Goal: Task Accomplishment & Management: Use online tool/utility

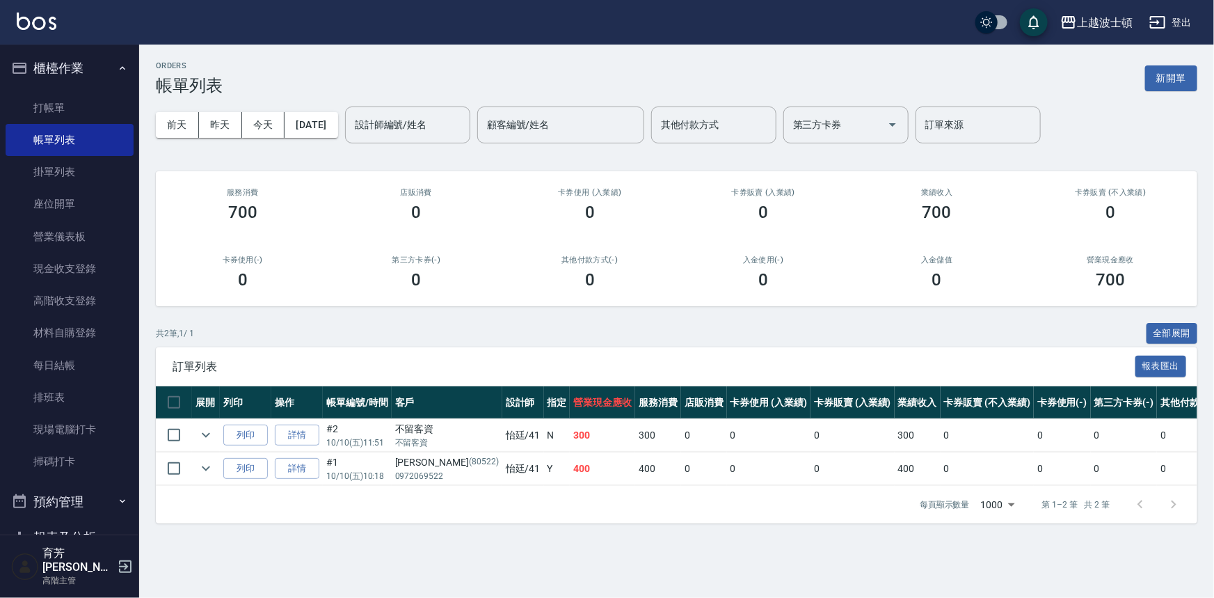
click at [49, 90] on ul "打帳單 帳單列表 掛單列表 座位開單 營業儀表板 現金收支登錄 高階收支登錄 材料自購登錄 每日結帳 排班表 現場電腦打卡 掃碼打卡" at bounding box center [70, 284] width 128 height 397
click at [49, 101] on link "打帳單" at bounding box center [70, 108] width 128 height 32
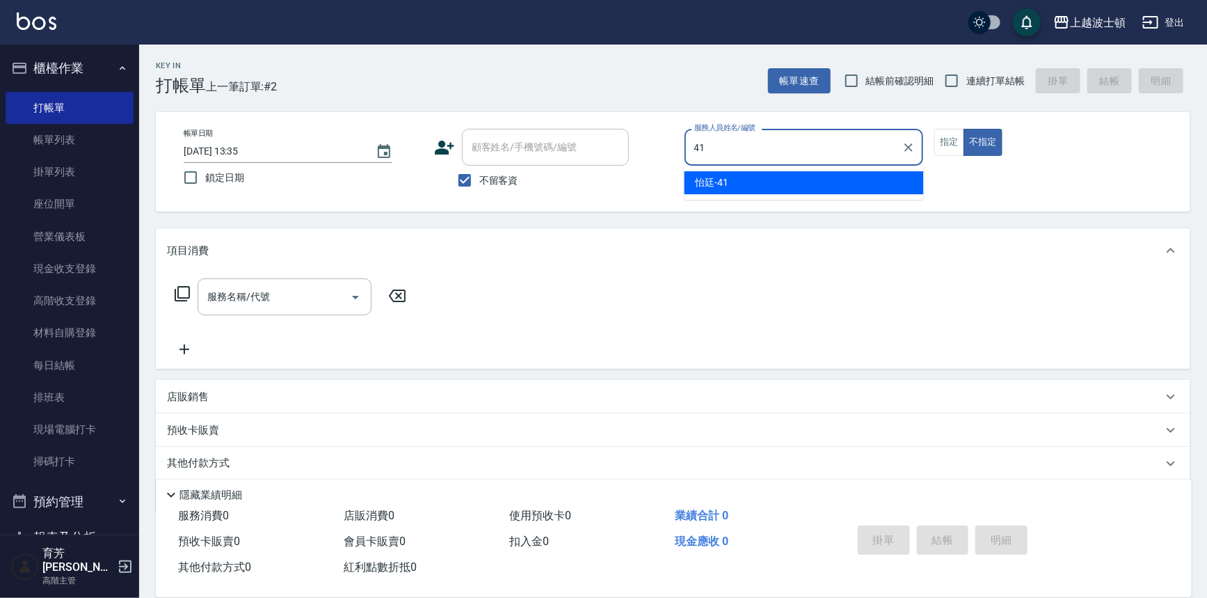
type input "怡廷-41"
type button "false"
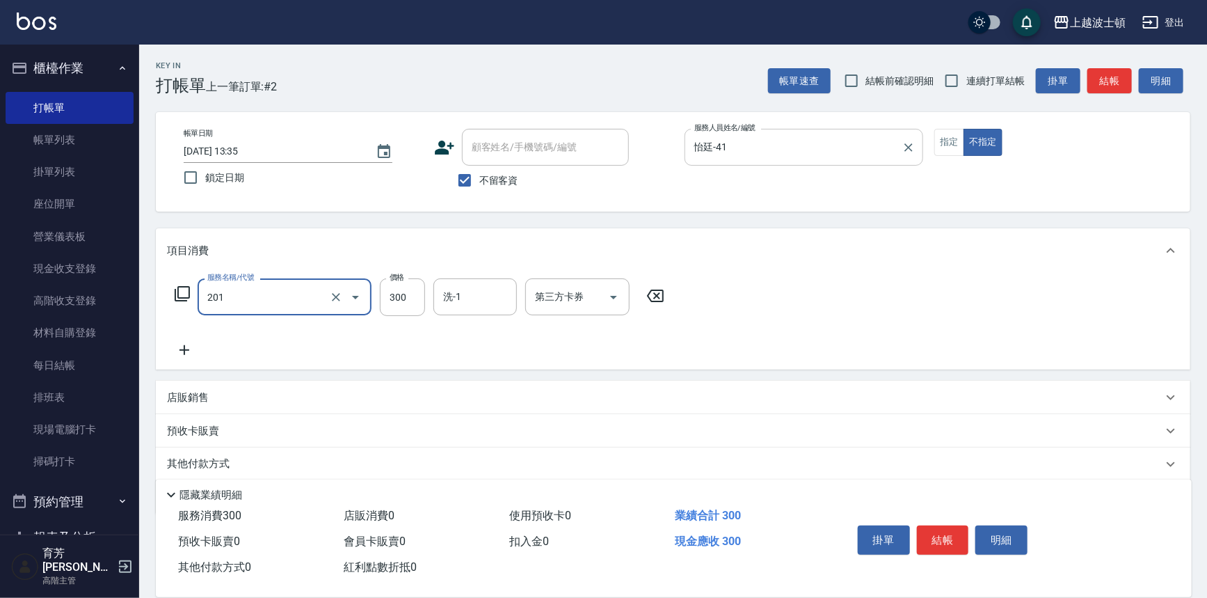
type input "洗髮(201)"
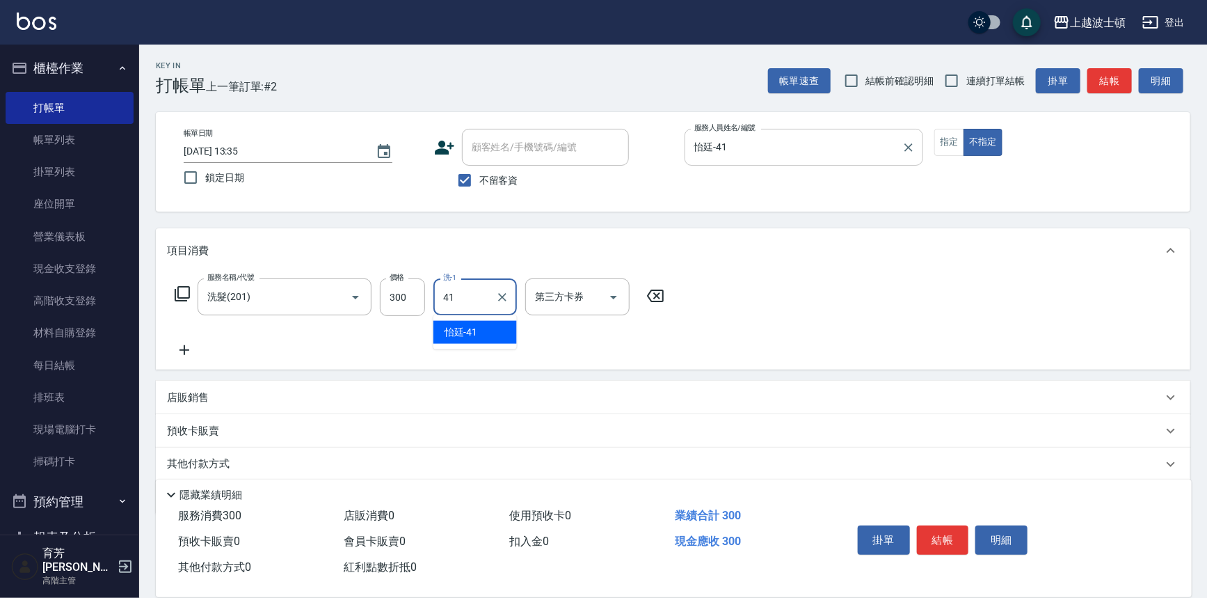
type input "怡廷-41"
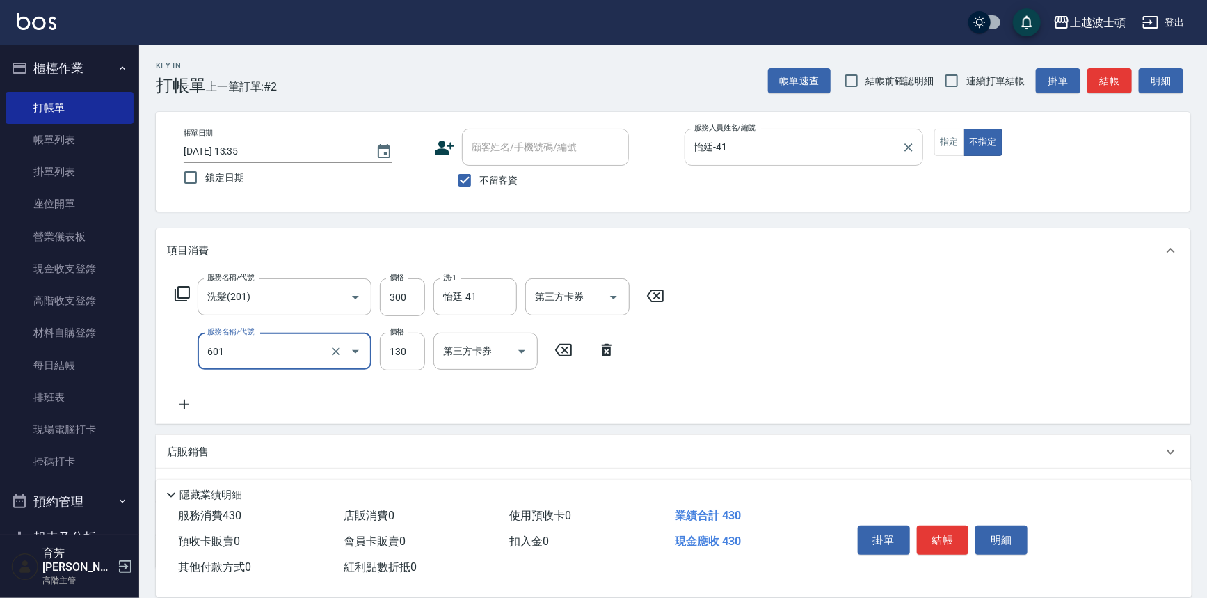
type input "單梳(601)"
click at [311, 356] on input "單梳(601)" at bounding box center [265, 351] width 122 height 24
type input "剪髮(305)"
type input "350"
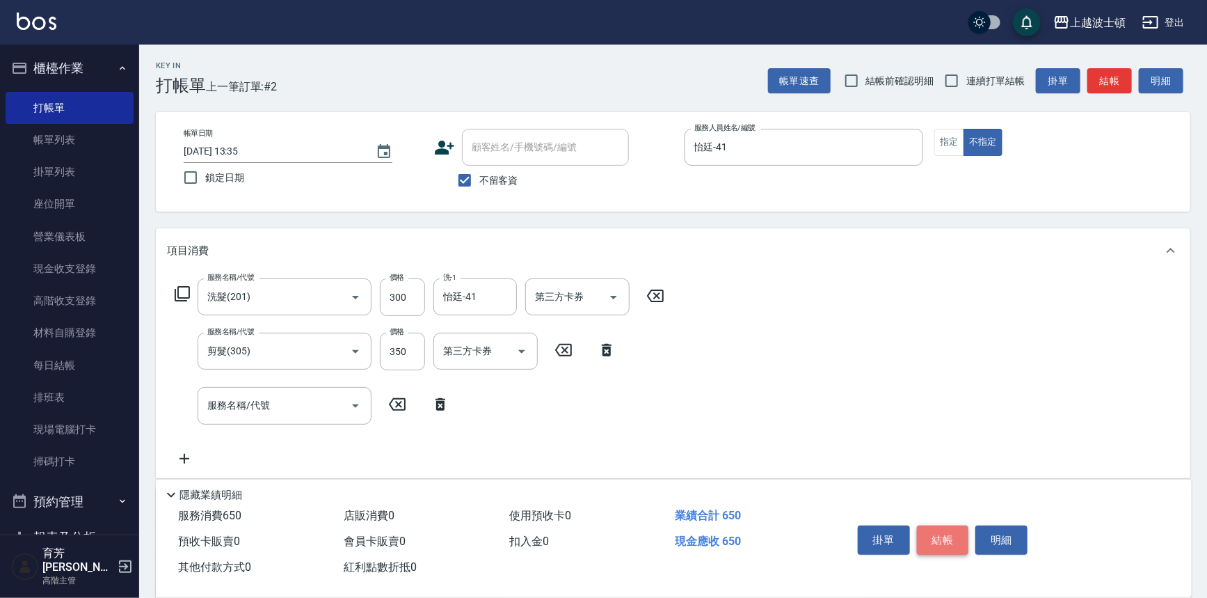
click at [944, 536] on button "結帳" at bounding box center [943, 539] width 52 height 29
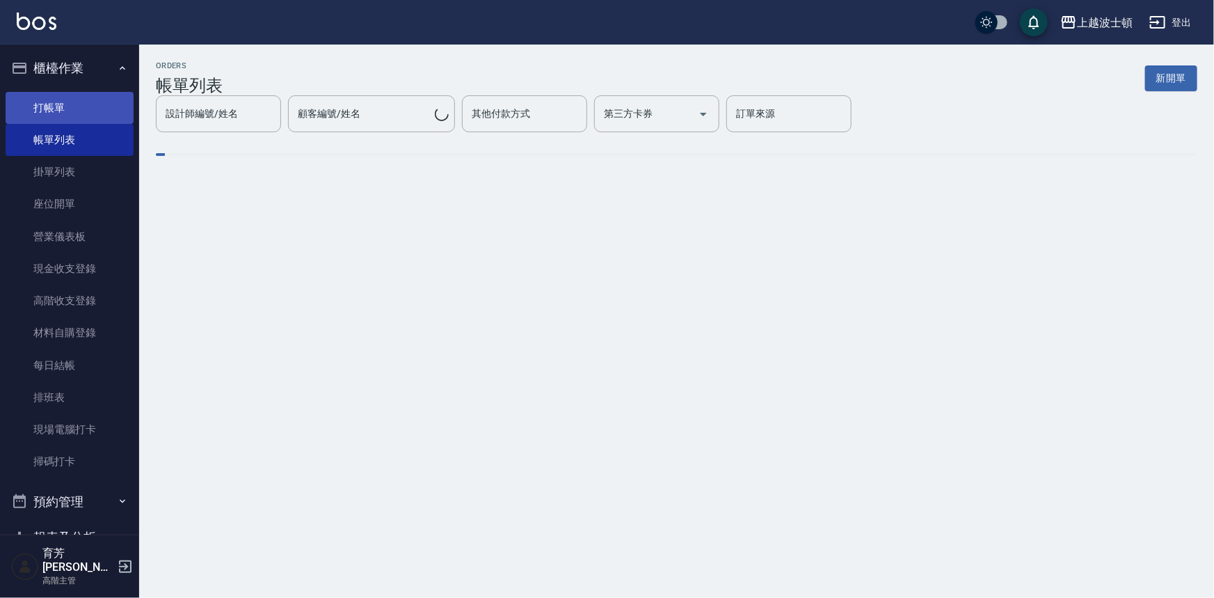
click at [38, 104] on link "打帳單" at bounding box center [70, 108] width 128 height 32
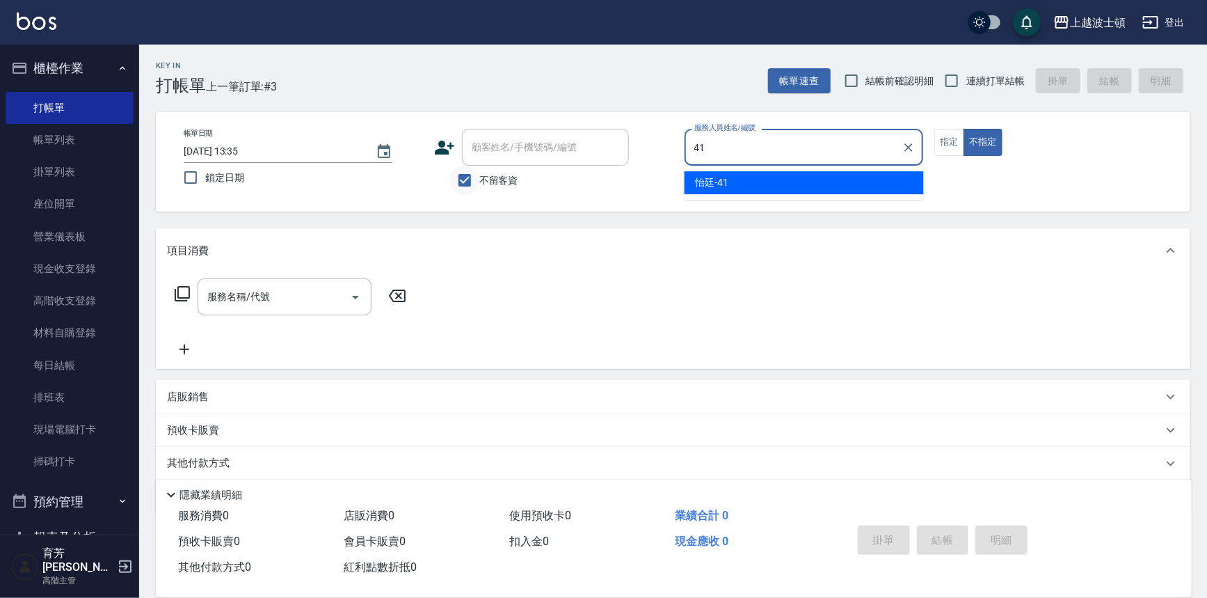
type input "怡廷-41"
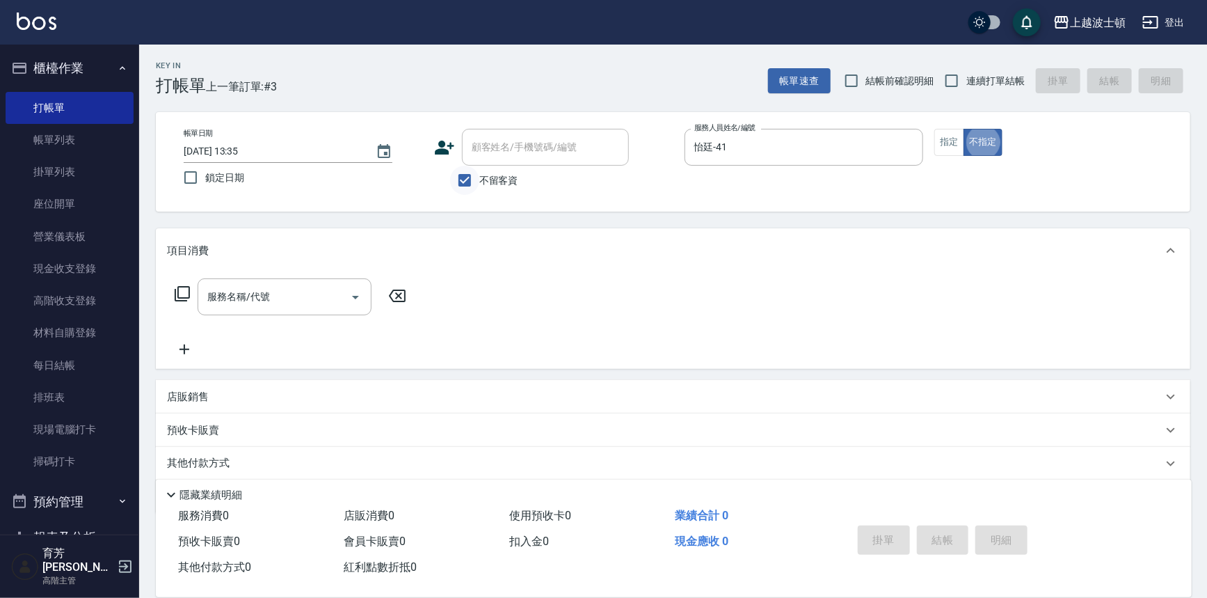
type button "false"
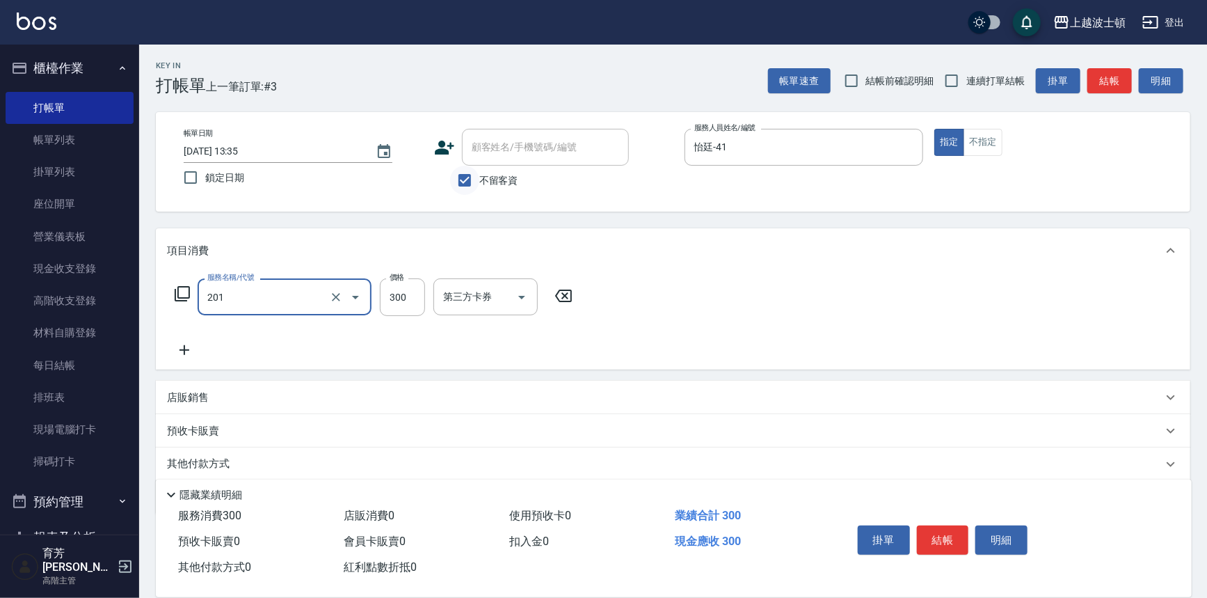
type input "洗髮(201)"
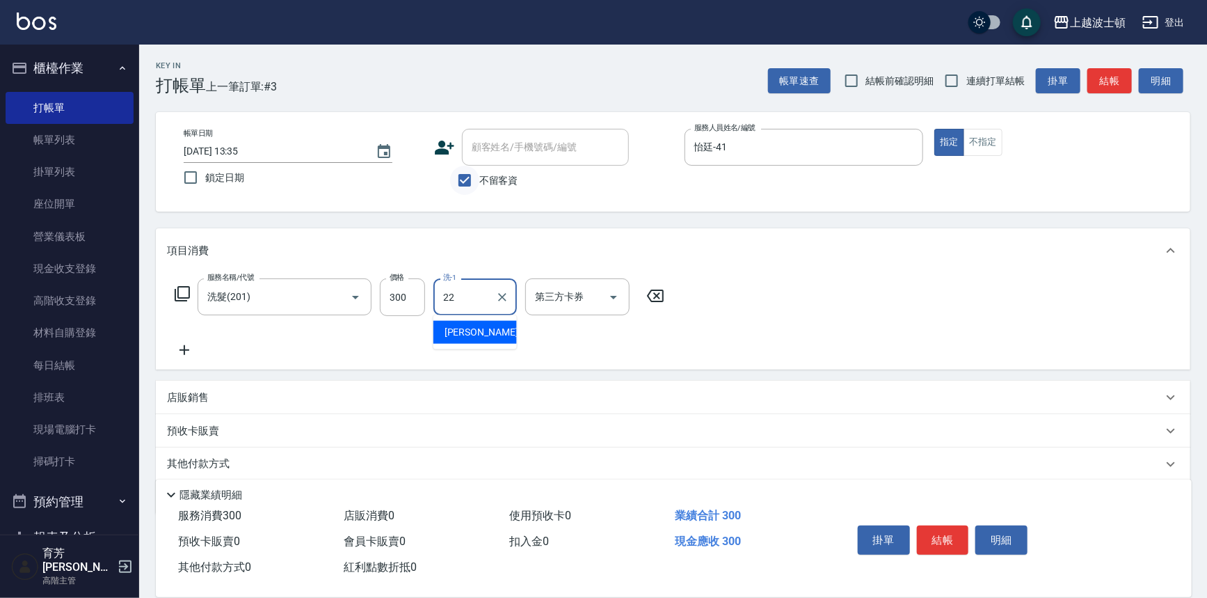
type input "雅如-22"
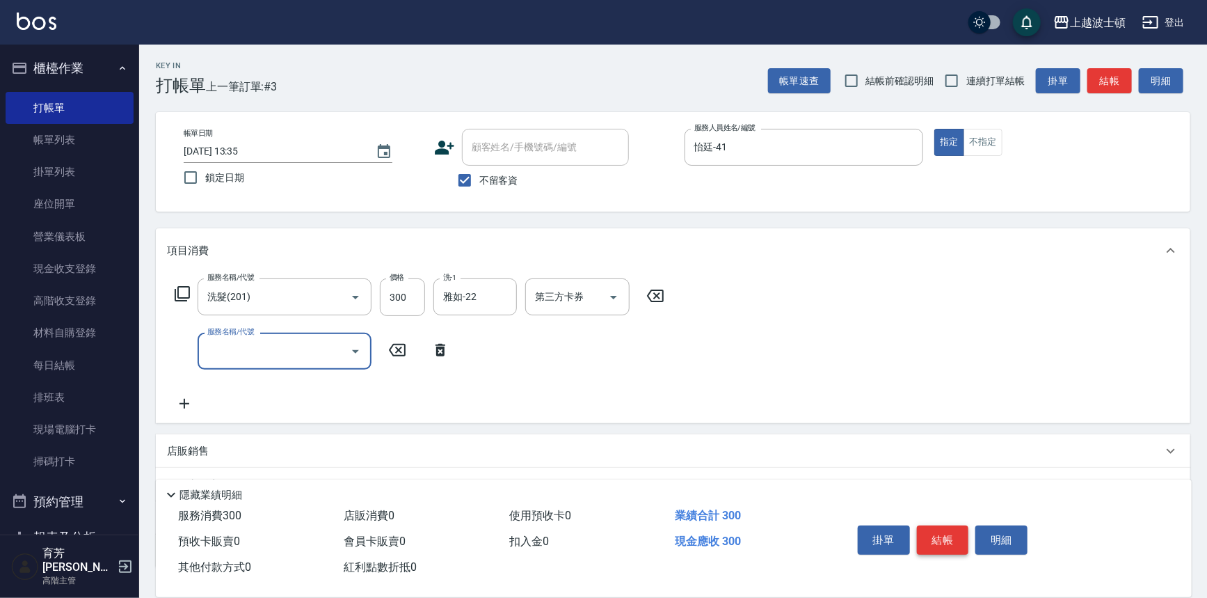
click at [950, 541] on button "結帳" at bounding box center [943, 539] width 52 height 29
